Goal: Task Accomplishment & Management: Use online tool/utility

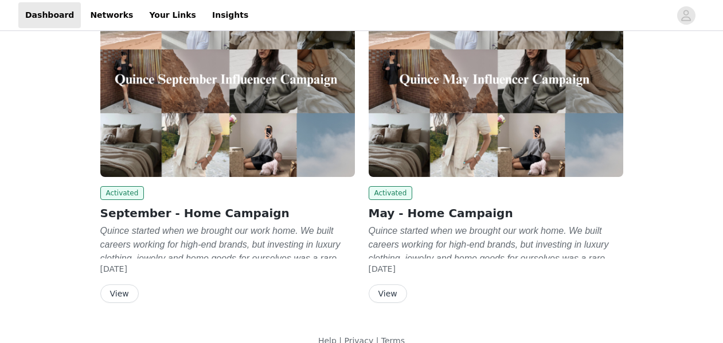
scroll to position [122, 0]
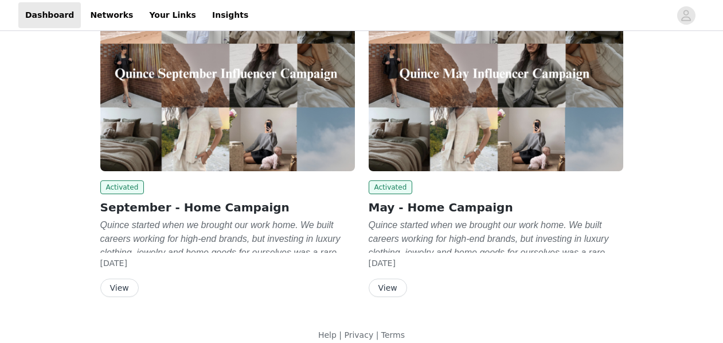
click at [120, 288] on button "View" at bounding box center [119, 287] width 38 height 18
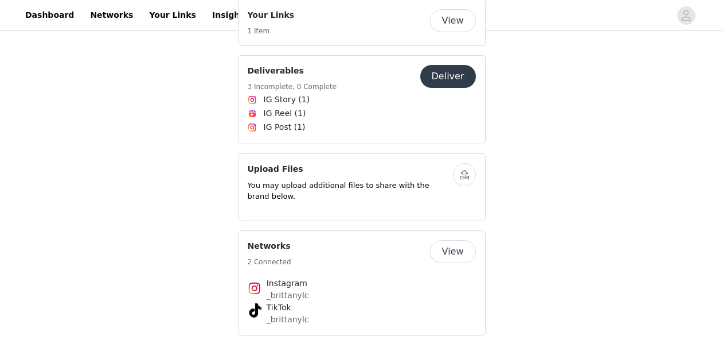
scroll to position [1888, 0]
click at [449, 65] on button "Deliver" at bounding box center [449, 76] width 56 height 23
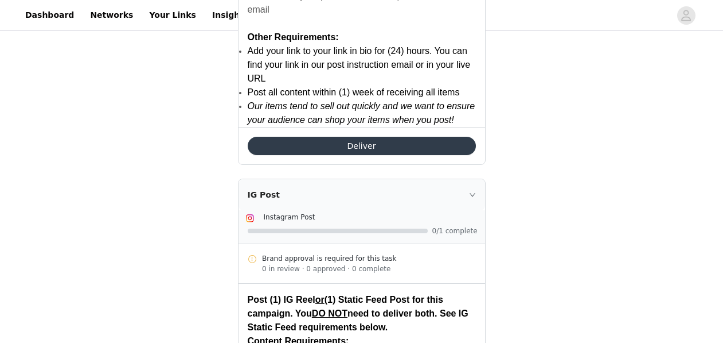
scroll to position [1757, 0]
click at [457, 139] on button "Deliver" at bounding box center [362, 146] width 228 height 18
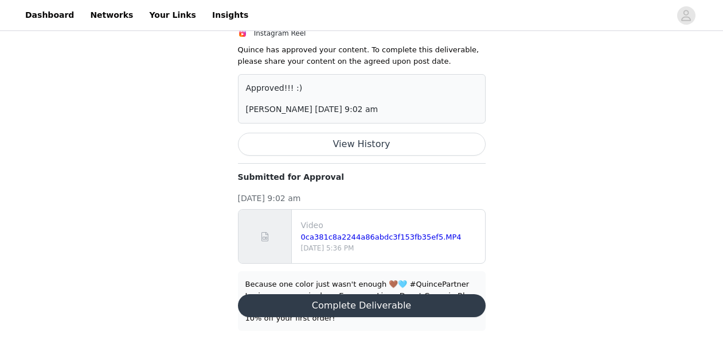
scroll to position [118, 0]
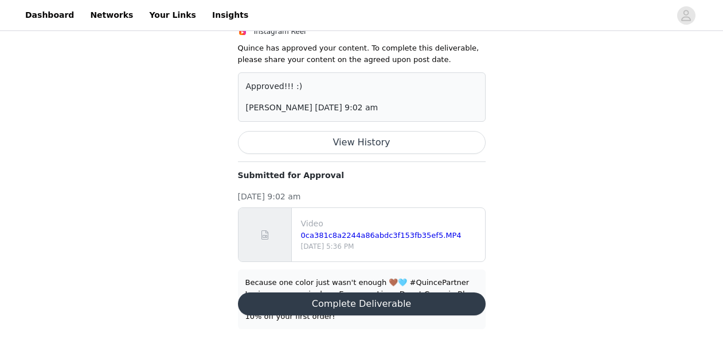
click at [403, 284] on div "Because one color just wasn't enough 🤎🩵 #QuincePartner Loving my new gingham Eu…" at bounding box center [362, 299] width 233 height 45
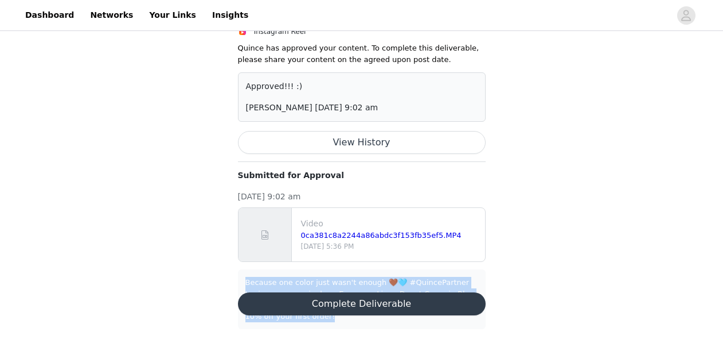
click at [403, 284] on div "Because one color just wasn't enough 🤎🩵 #QuincePartner Loving my new gingham Eu…" at bounding box center [362, 299] width 233 height 45
copy div "Because one color just wasn't enough 🤎🩵 #QuincePartner Loving my new gingham Eu…"
click at [386, 305] on button "Complete Deliverable" at bounding box center [362, 303] width 248 height 23
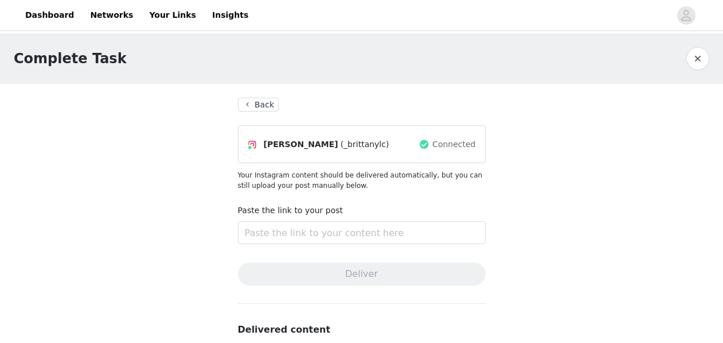
click at [256, 103] on button "Back" at bounding box center [258, 105] width 41 height 14
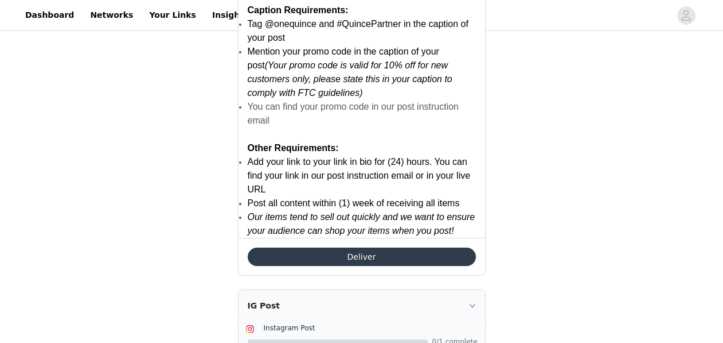
scroll to position [1648, 0]
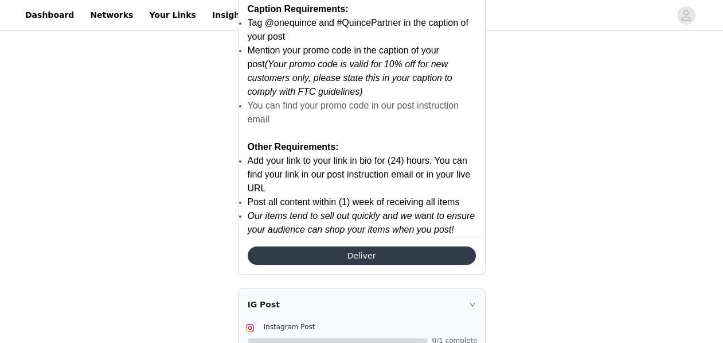
click at [372, 262] on button "Deliver" at bounding box center [362, 255] width 228 height 18
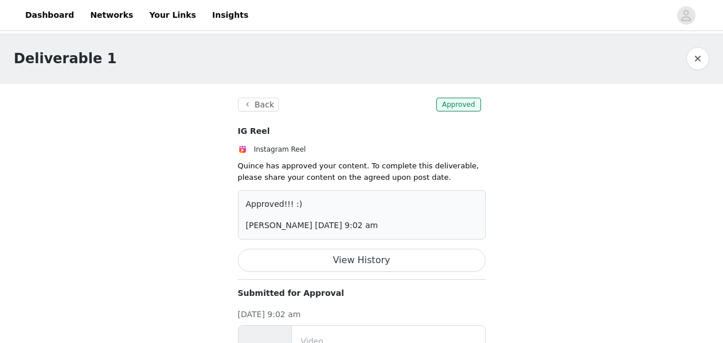
scroll to position [118, 0]
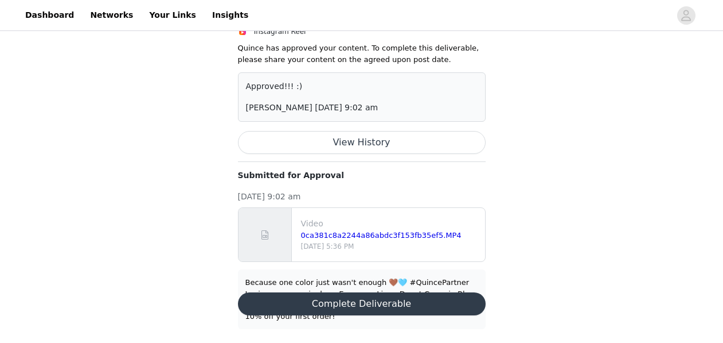
click at [293, 283] on div "Because one color just wasn't enough 🤎🩵 #QuincePartner Loving my new gingham Eu…" at bounding box center [362, 299] width 233 height 45
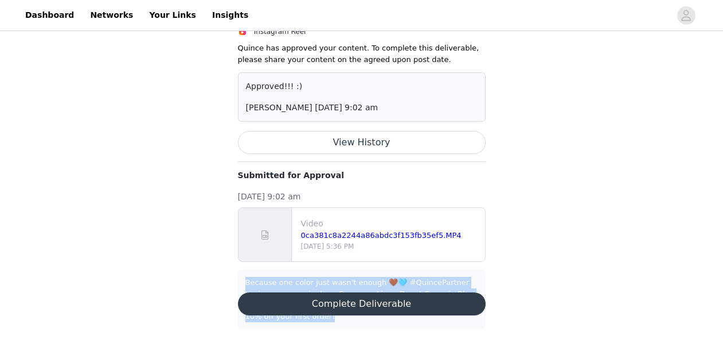
click at [293, 283] on div "Because one color just wasn't enough 🤎🩵 #QuincePartner Loving my new gingham Eu…" at bounding box center [362, 299] width 233 height 45
copy div "Because one color just wasn't enough 🤎🩵 #QuincePartner Loving my new gingham Eu…"
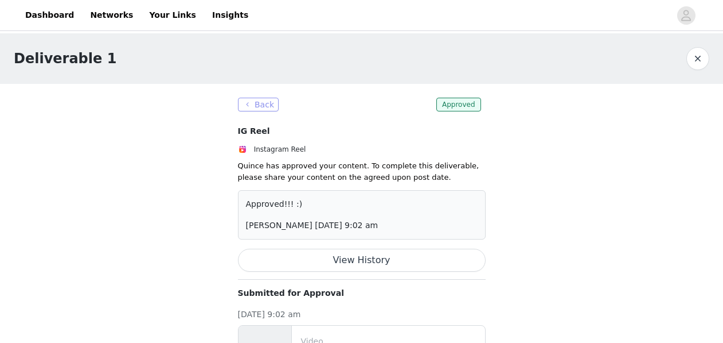
click at [247, 107] on button "Back" at bounding box center [258, 105] width 41 height 14
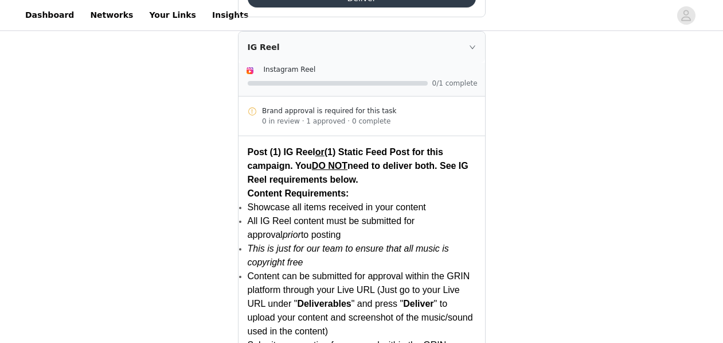
scroll to position [1076, 0]
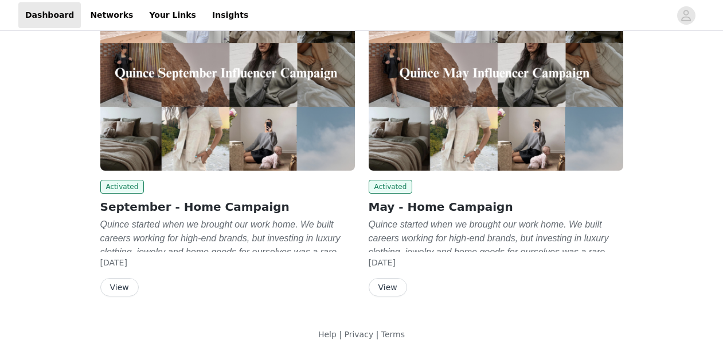
scroll to position [134, 0]
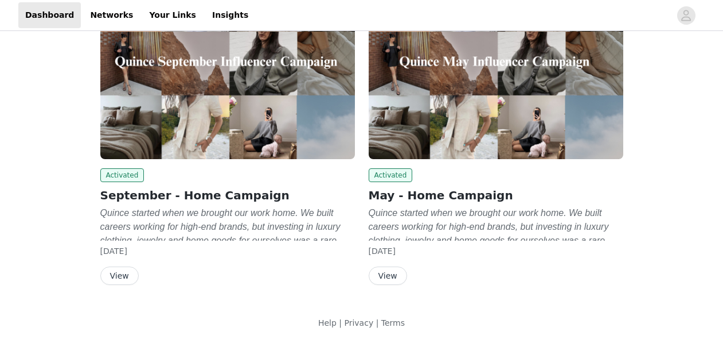
click at [131, 265] on div "Activated September - Home Campaign Quince started when we brought our work hom…" at bounding box center [227, 226] width 255 height 116
click at [129, 266] on button "View" at bounding box center [119, 275] width 38 height 18
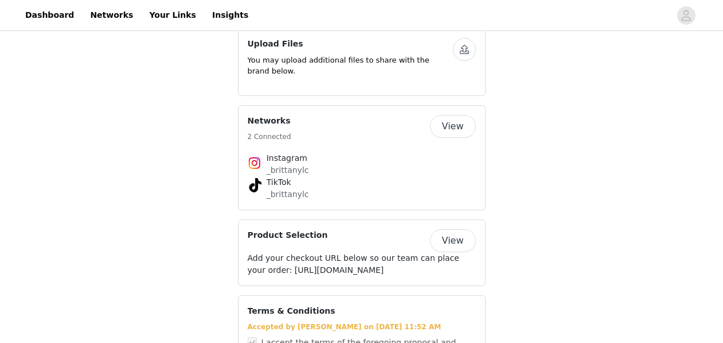
scroll to position [2092, 0]
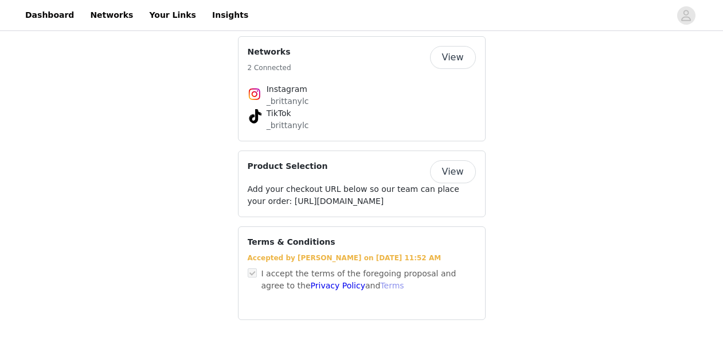
click at [380, 286] on link "Terms" at bounding box center [392, 285] width 24 height 9
click at [271, 240] on h4 "Terms & Conditions" at bounding box center [292, 242] width 88 height 12
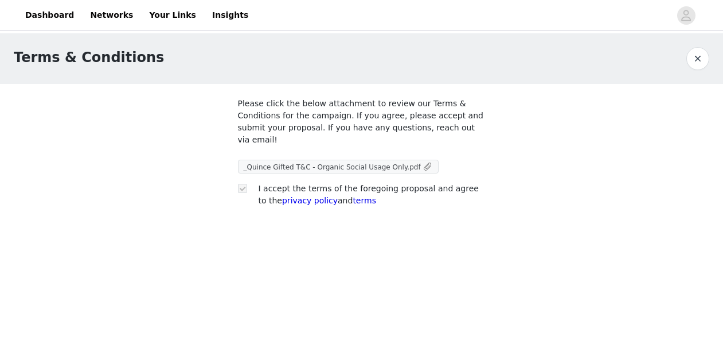
click at [278, 165] on span "_Quince Gifted T&C - Organic Social Usage Only.pdf" at bounding box center [332, 167] width 177 height 8
click at [697, 56] on button "button" at bounding box center [698, 58] width 23 height 23
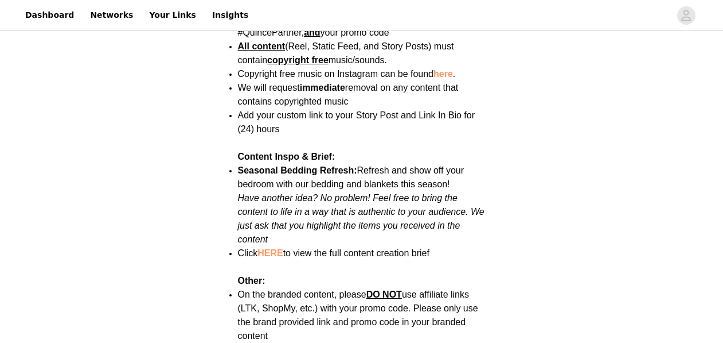
scroll to position [1484, 0]
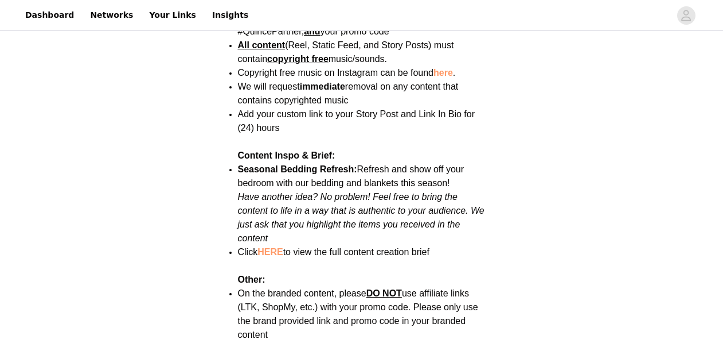
click at [279, 247] on link "HERE" at bounding box center [270, 252] width 25 height 10
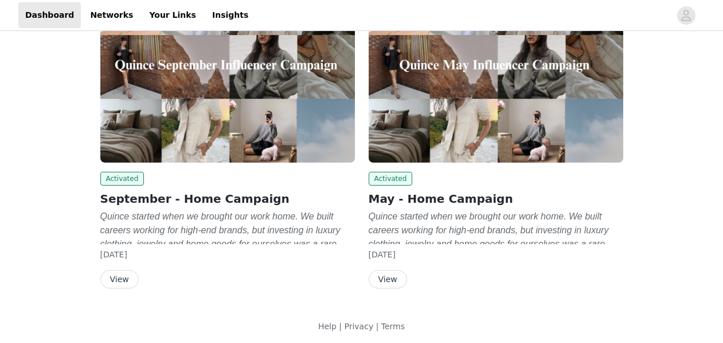
scroll to position [134, 0]
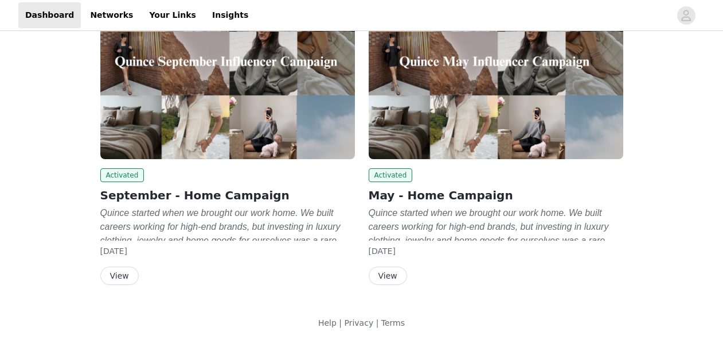
click at [119, 280] on button "View" at bounding box center [119, 275] width 38 height 18
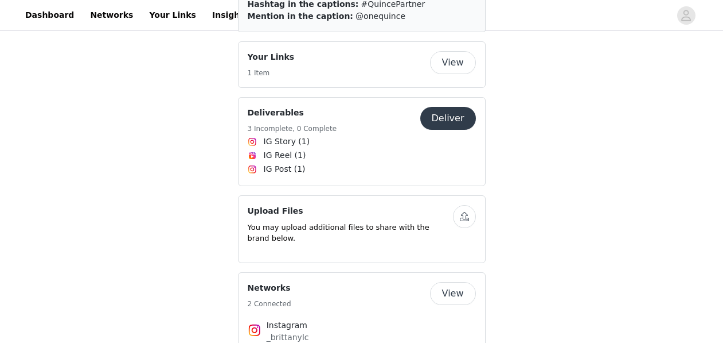
scroll to position [1818, 0]
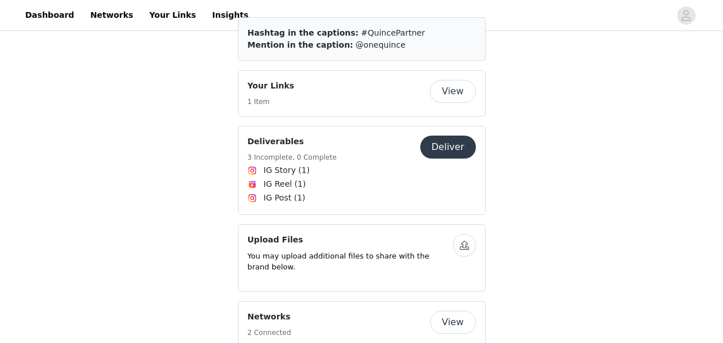
click at [467, 135] on button "Deliver" at bounding box center [449, 146] width 56 height 23
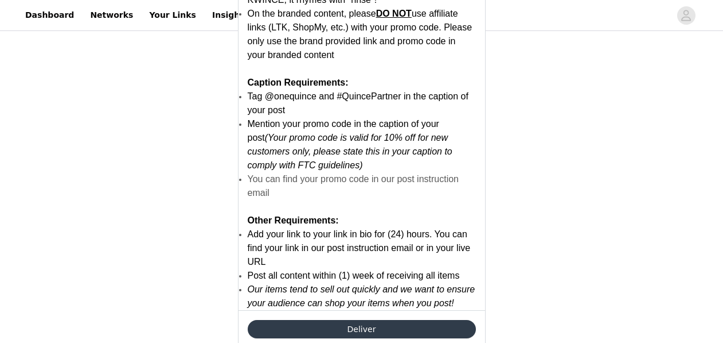
scroll to position [1652, 0]
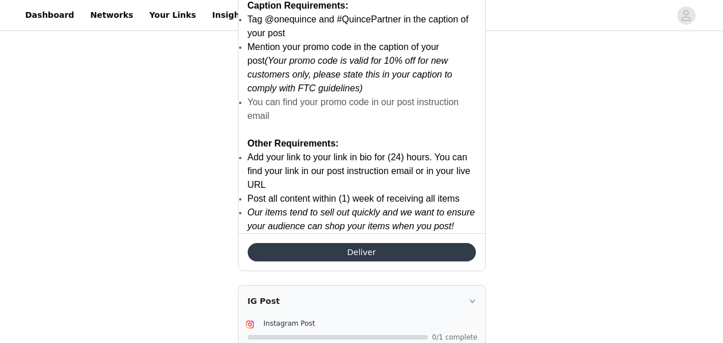
click at [355, 246] on button "Deliver" at bounding box center [362, 252] width 228 height 18
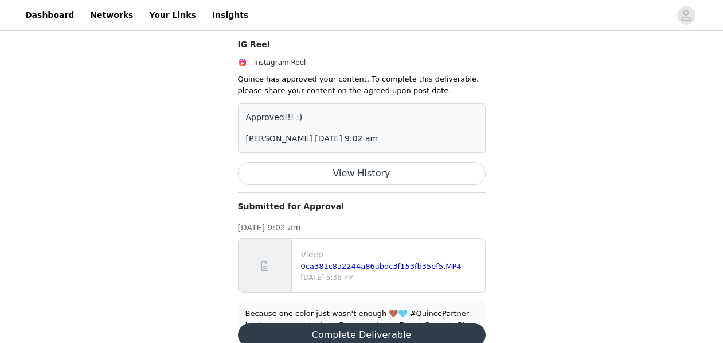
scroll to position [118, 0]
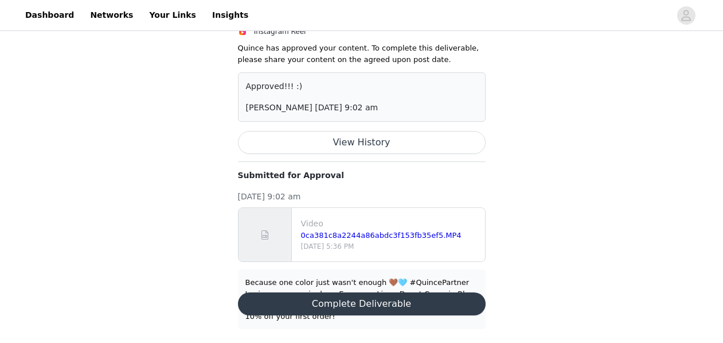
click at [348, 294] on button "Complete Deliverable" at bounding box center [362, 303] width 248 height 23
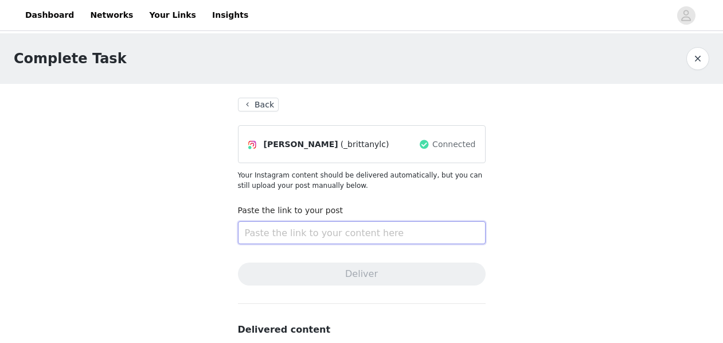
click at [308, 231] on input "text" at bounding box center [362, 232] width 248 height 23
paste input "https://www.instagram.com/p/DPOwhm_DYAk/"
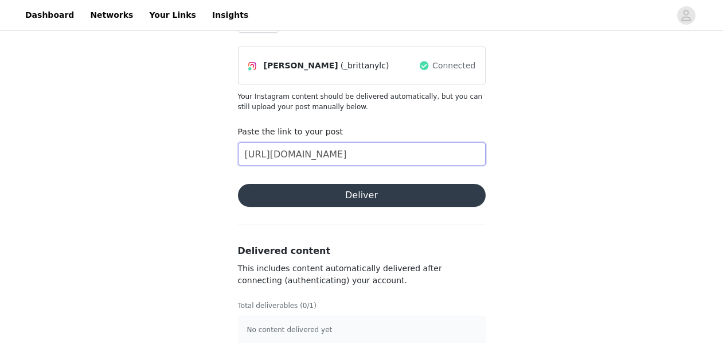
scroll to position [94, 0]
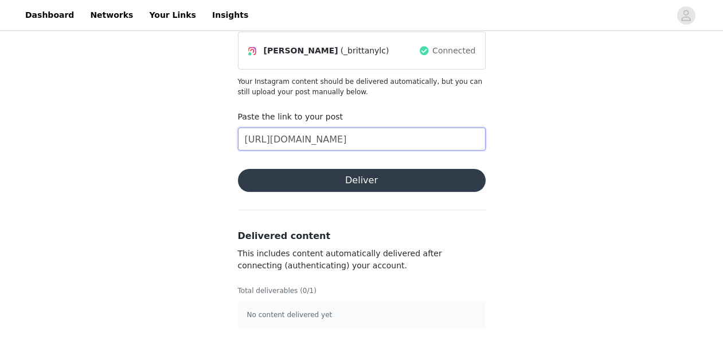
type input "https://www.instagram.com/p/DPOwhm_DYAk/"
click at [297, 176] on button "Deliver" at bounding box center [362, 180] width 248 height 23
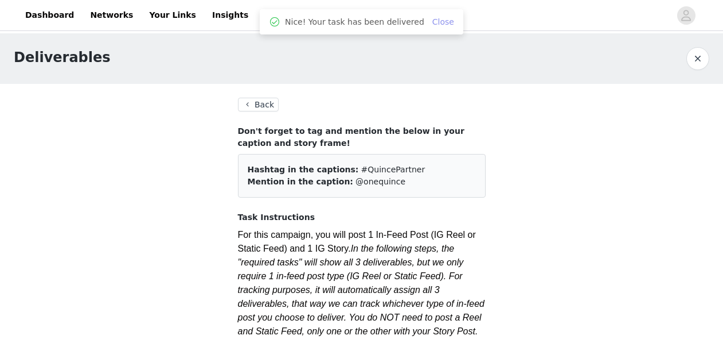
click at [437, 22] on link "Close" at bounding box center [444, 21] width 22 height 9
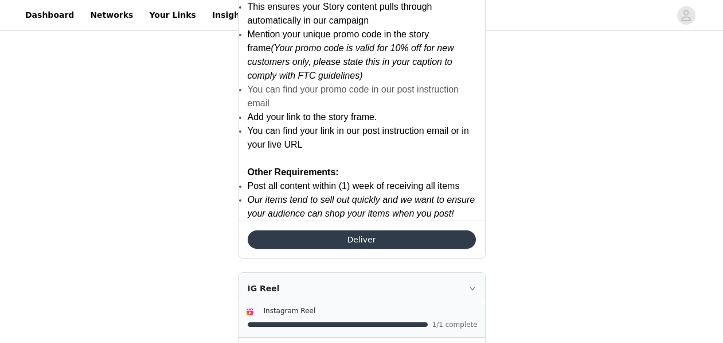
scroll to position [839, 0]
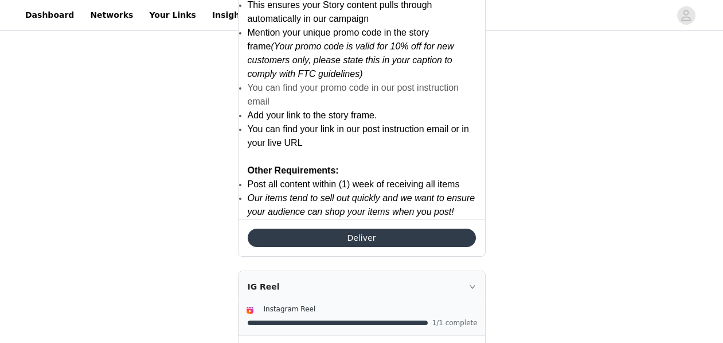
click at [344, 232] on button "Deliver" at bounding box center [362, 237] width 228 height 18
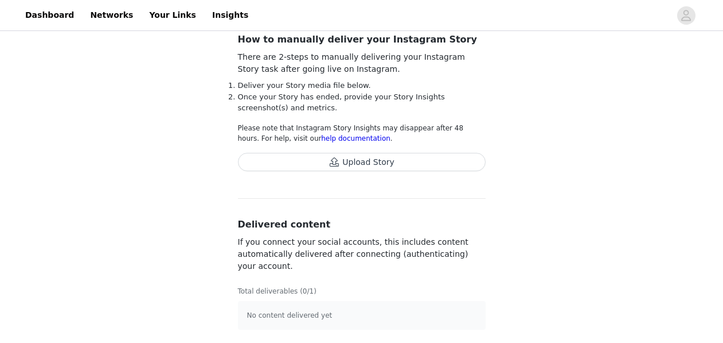
scroll to position [92, 0]
click at [348, 163] on button "Upload Story" at bounding box center [362, 162] width 248 height 18
click at [351, 168] on button "Upload Story" at bounding box center [362, 162] width 248 height 18
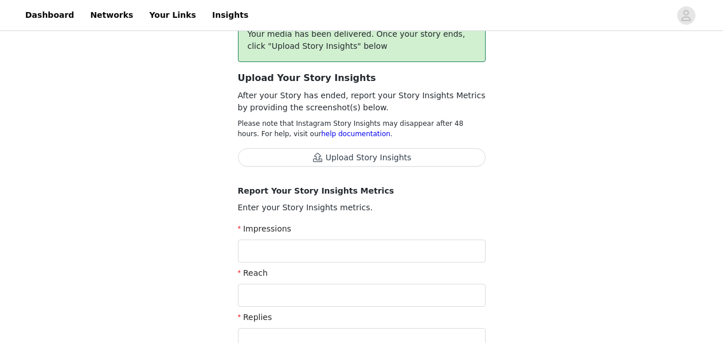
scroll to position [0, 0]
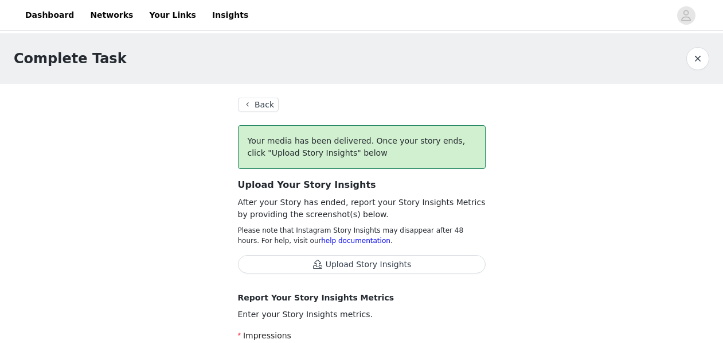
click at [701, 61] on button "button" at bounding box center [698, 58] width 23 height 23
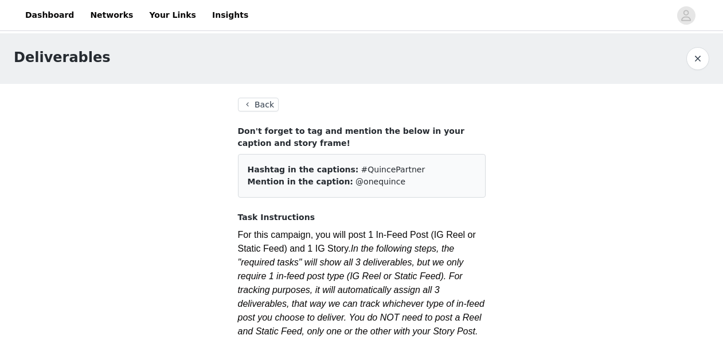
click at [249, 108] on button "Back" at bounding box center [258, 105] width 41 height 14
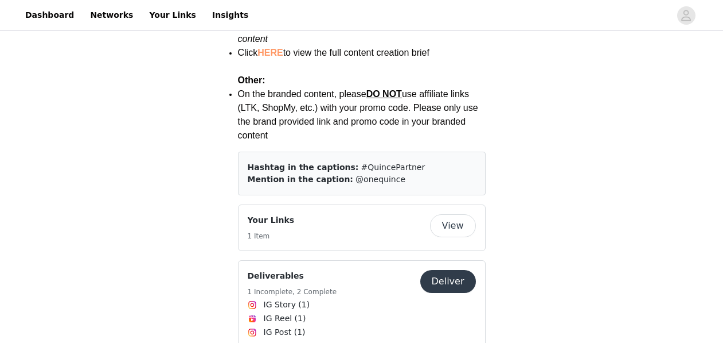
scroll to position [1684, 0]
